Goal: Communication & Community: Answer question/provide support

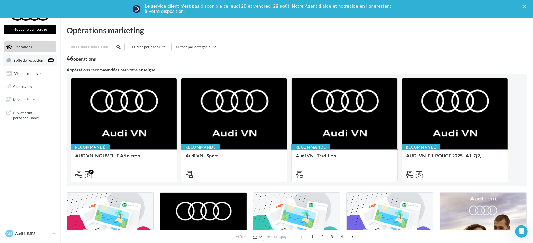
click at [17, 54] on li "Boîte de réception 68" at bounding box center [30, 59] width 52 height 11
click at [35, 64] on link "Boîte de réception 68" at bounding box center [30, 59] width 54 height 11
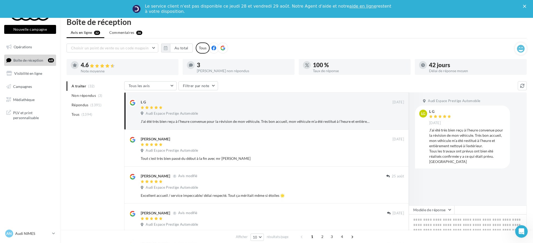
click at [83, 88] on ul "A traiter (32) Non répondus (3) Répondus (1391) Tous (1394)" at bounding box center [95, 100] width 56 height 38
click at [83, 91] on li "Non répondus (3)" at bounding box center [95, 95] width 56 height 9
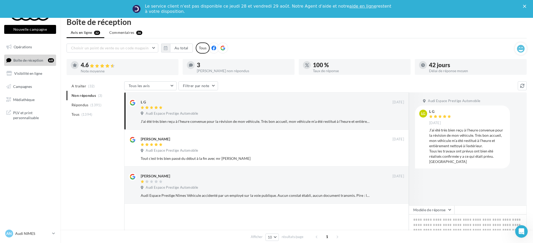
click at [97, 94] on ul "A traiter (32) Non répondus (3) Répondus (1391) Tous (1394)" at bounding box center [95, 100] width 56 height 38
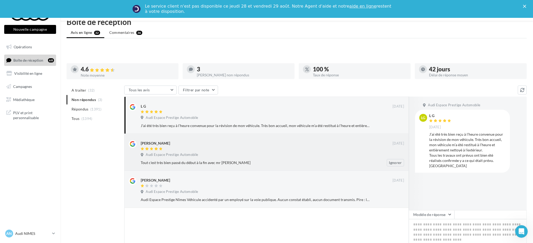
scroll to position [55, 0]
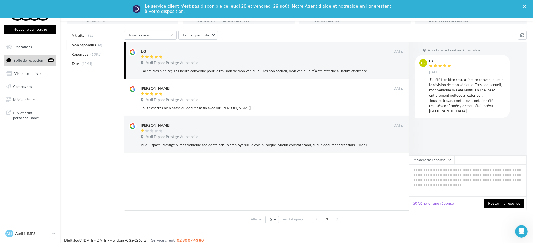
click at [433, 173] on textarea at bounding box center [468, 180] width 118 height 32
click at [418, 156] on button "Modèle de réponse" at bounding box center [432, 159] width 46 height 9
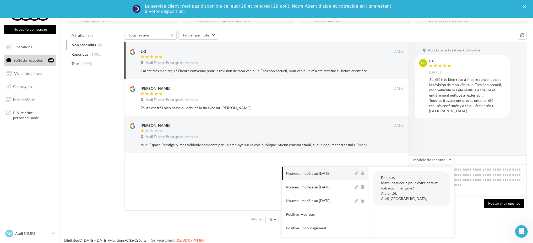
click at [304, 167] on button "Nouveau modèle au [DATE]" at bounding box center [318, 173] width 72 height 14
type textarea "**********"
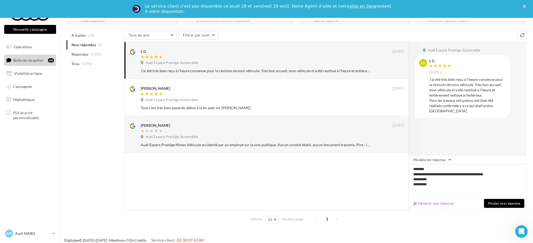
click at [496, 203] on button "Poster ma réponse" at bounding box center [504, 203] width 40 height 9
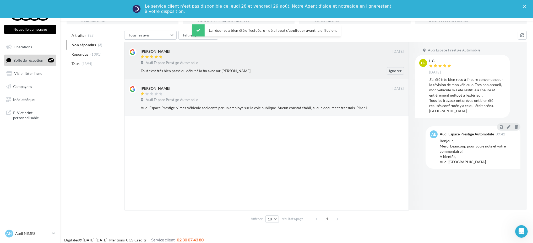
click at [205, 70] on div "Tout c'est très bien passé du début à la fin avec mr [PERSON_NAME]" at bounding box center [255, 70] width 229 height 5
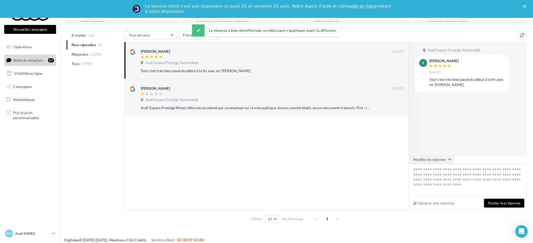
click at [430, 161] on button "Modèle de réponse" at bounding box center [432, 159] width 46 height 9
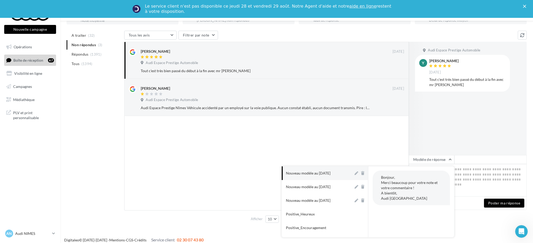
click at [327, 169] on button "Nouveau modèle au [DATE]" at bounding box center [318, 173] width 72 height 14
type textarea "**********"
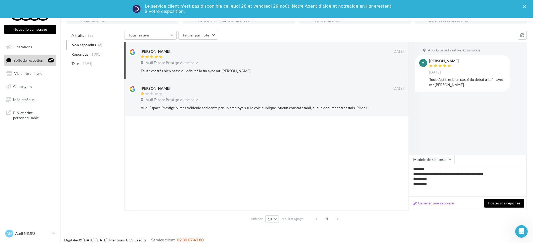
click at [492, 201] on button "Poster ma réponse" at bounding box center [504, 202] width 40 height 9
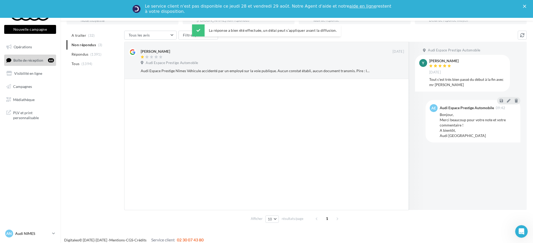
click at [53, 232] on icon at bounding box center [53, 233] width 3 height 4
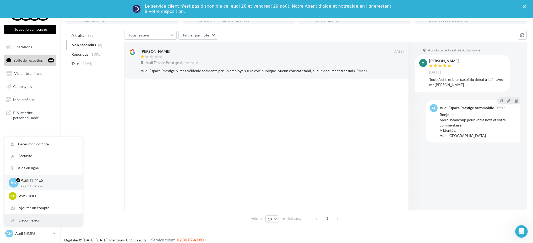
click at [27, 222] on div "Déconnexion" at bounding box center [43, 220] width 78 height 12
